Goal: Task Accomplishment & Management: Manage account settings

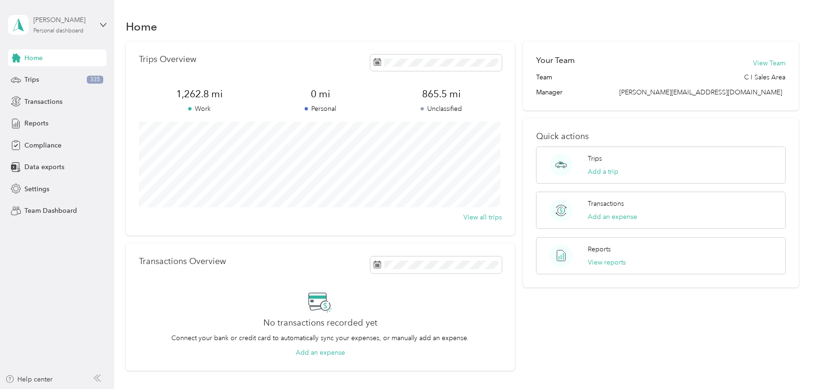
click at [73, 28] on div "Personal dashboard" at bounding box center [58, 31] width 50 height 6
click at [51, 81] on div "Team dashboard" at bounding box center [134, 77] width 238 height 16
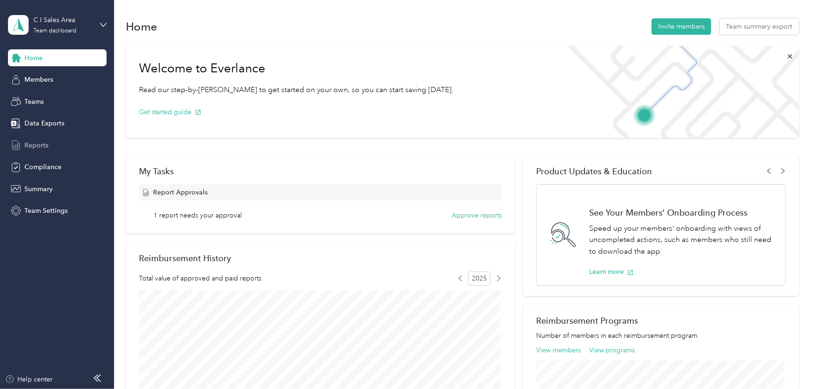
click at [39, 146] on span "Reports" at bounding box center [36, 145] width 24 height 10
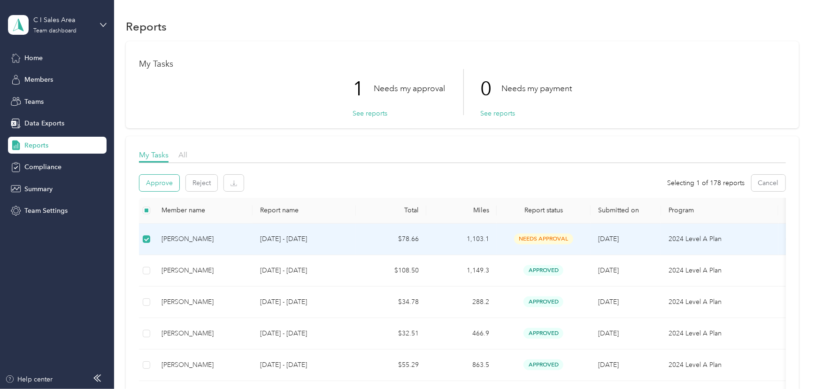
click at [162, 179] on button "Approve" at bounding box center [159, 183] width 40 height 16
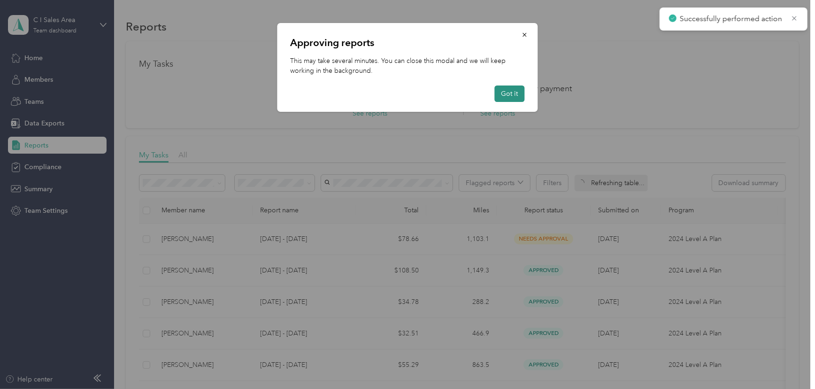
click at [507, 94] on button "Got it" at bounding box center [510, 93] width 30 height 16
